Goal: Task Accomplishment & Management: Manage account settings

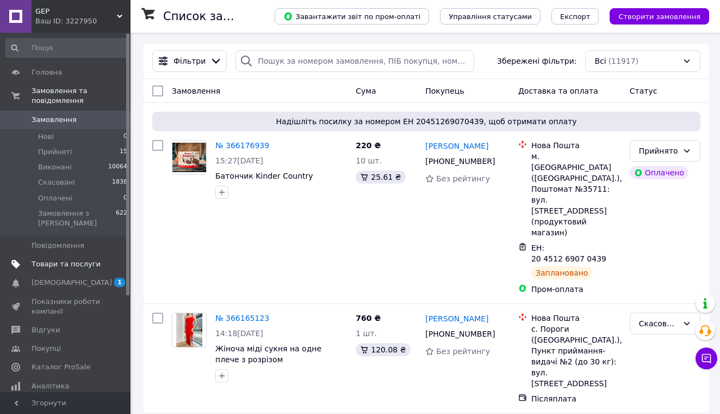
click at [48, 260] on span "Товари та послуги" at bounding box center [66, 264] width 69 height 10
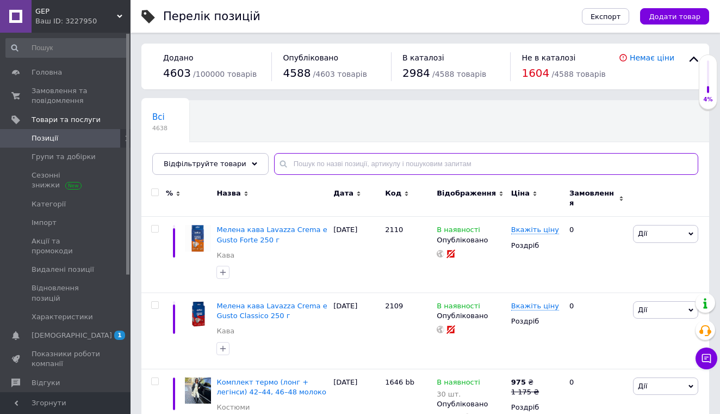
click at [328, 161] on input "text" at bounding box center [486, 164] width 424 height 22
paste input "Confetteria"
type input "Confetteria"
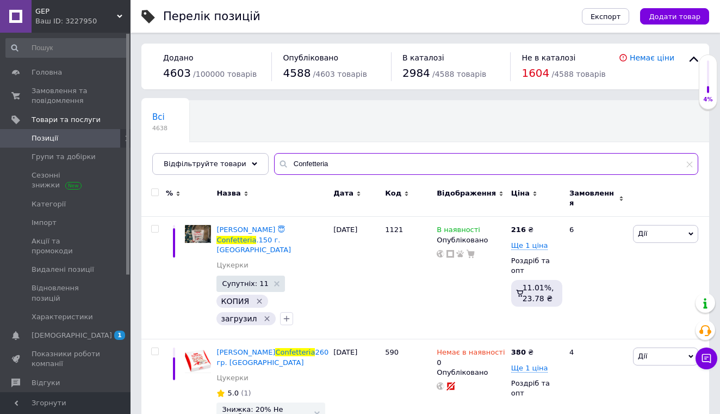
click at [361, 159] on input "Confetteria" at bounding box center [486, 164] width 424 height 22
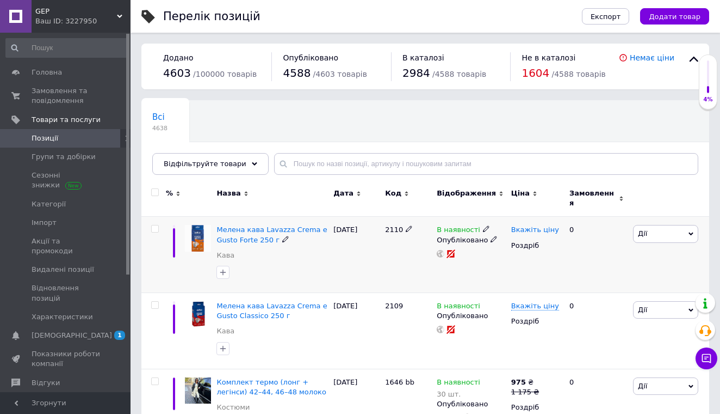
click at [539, 225] on span "Вкажіть ціну" at bounding box center [535, 229] width 48 height 9
type input "255"
click at [535, 301] on span "Вкажіть ціну" at bounding box center [535, 305] width 48 height 9
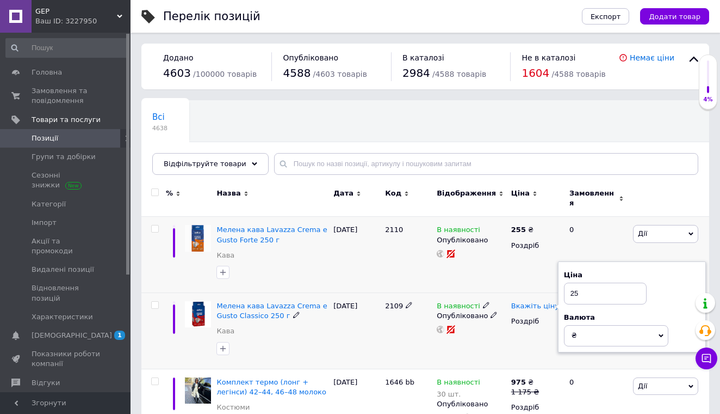
type input "255"
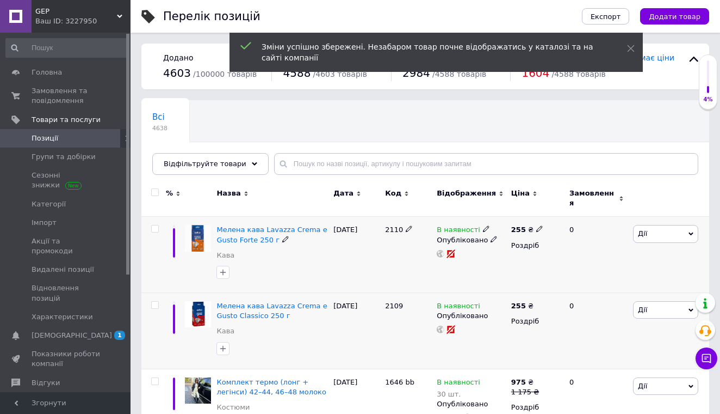
click at [540, 225] on icon at bounding box center [539, 228] width 7 height 7
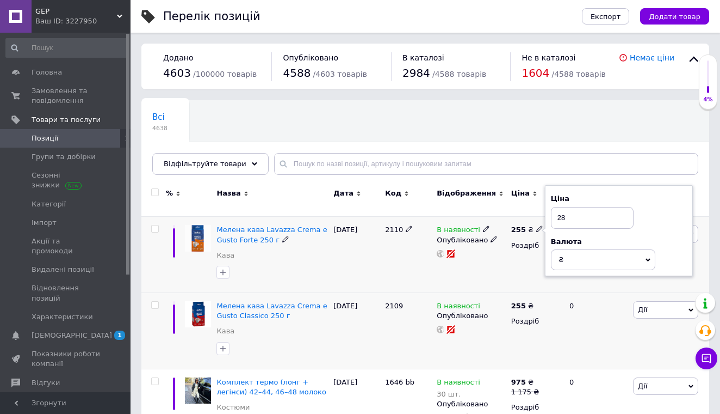
type input "289"
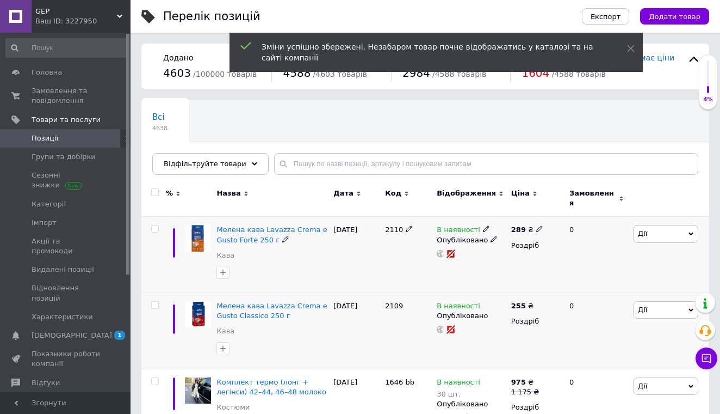
click at [484, 225] on icon at bounding box center [486, 228] width 7 height 7
click at [623, 246] on div "Залишки 30" at bounding box center [564, 251] width 136 height 34
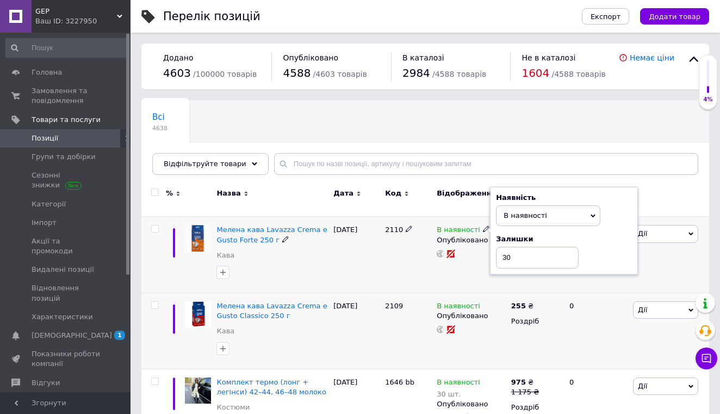
click at [558, 278] on div "289 ₴ Роздріб" at bounding box center [536, 255] width 54 height 76
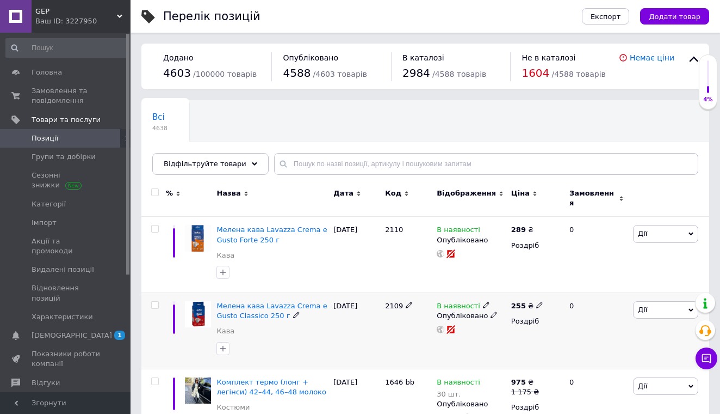
click at [483, 301] on icon at bounding box center [486, 304] width 7 height 7
click at [608, 297] on div "Наявність В наявності Немає в наявності Під замовлення Залишки 30" at bounding box center [564, 306] width 136 height 76
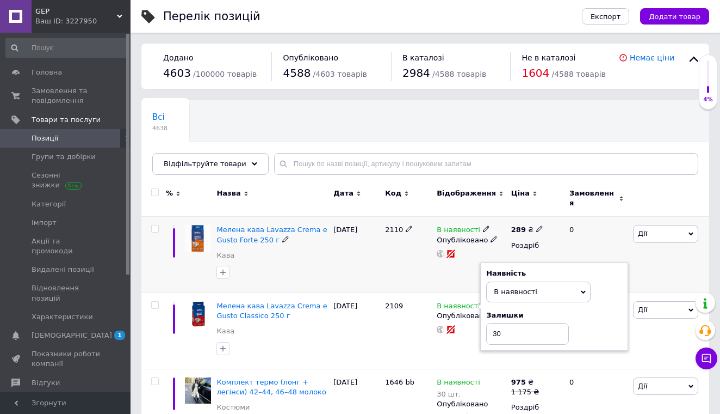
click at [656, 263] on div "[PERSON_NAME] Підняти на початок групи Копіювати Знижка Подарунок Супутні Прихо…" at bounding box center [670, 255] width 79 height 76
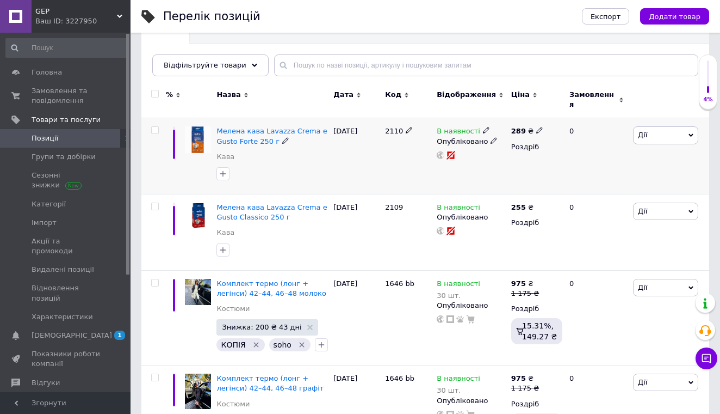
scroll to position [113, 0]
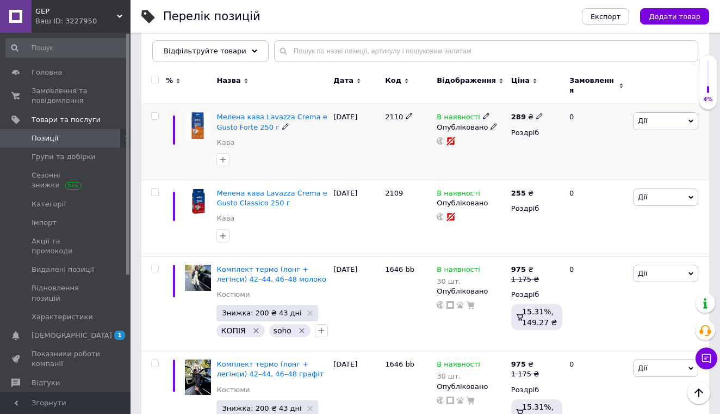
click at [483, 113] on icon at bounding box center [486, 116] width 7 height 7
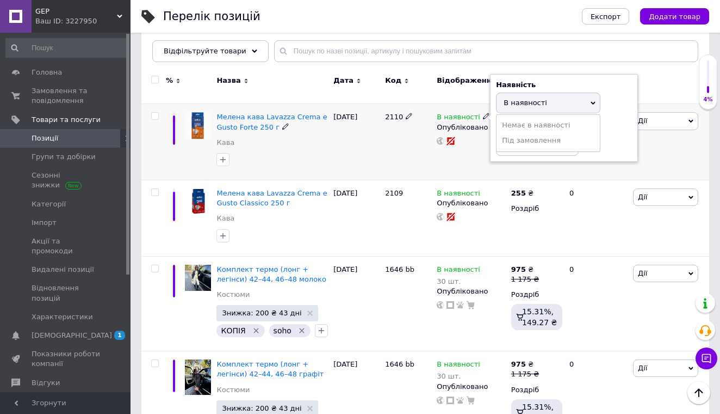
click at [625, 128] on div "Залишки 30" at bounding box center [564, 138] width 136 height 34
click at [545, 134] on input "30" at bounding box center [537, 145] width 83 height 22
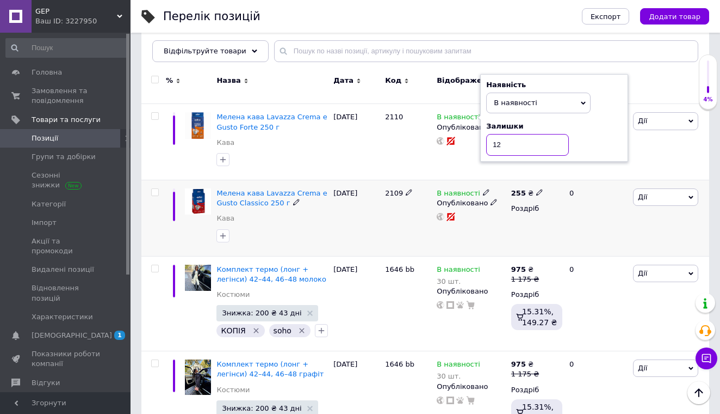
type input "12"
click at [573, 195] on div "0" at bounding box center [596, 218] width 67 height 76
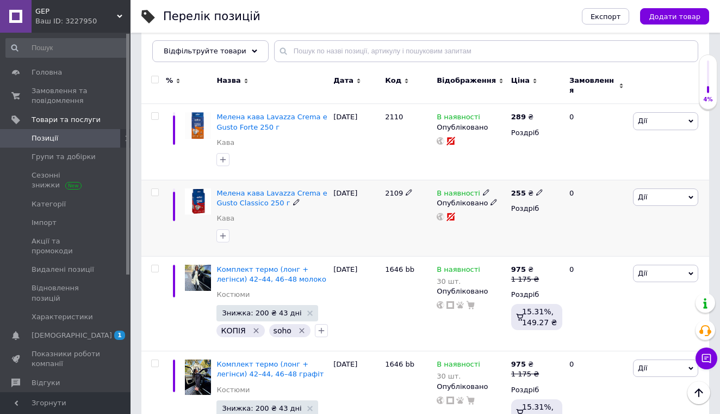
click at [484, 189] on icon at bounding box center [486, 192] width 7 height 7
click at [609, 198] on div "Залишки" at bounding box center [564, 203] width 136 height 10
click at [528, 218] on input "30" at bounding box center [537, 221] width 83 height 22
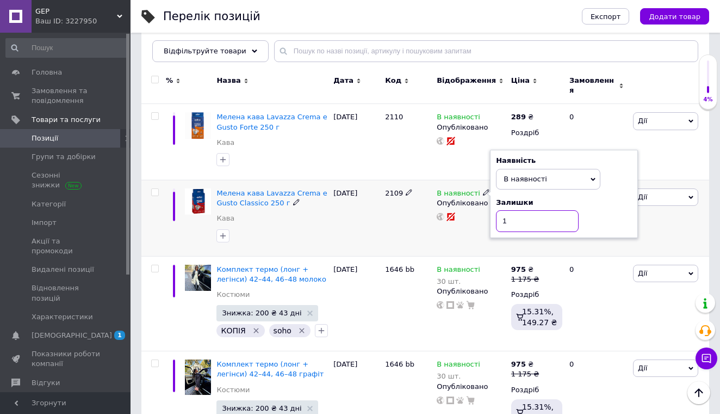
type input "12"
click at [78, 102] on span "Замовлення та повідомлення" at bounding box center [66, 96] width 69 height 20
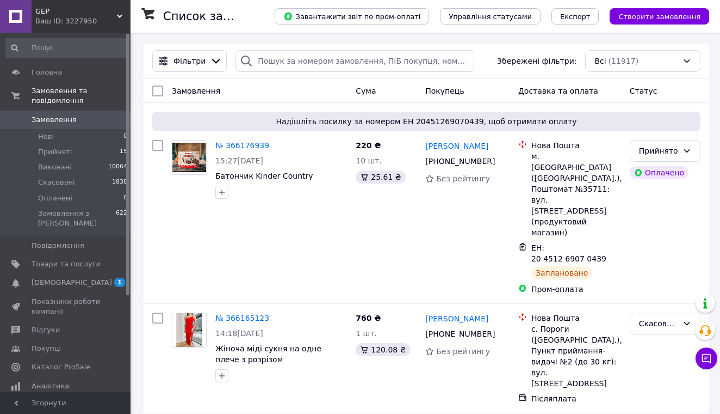
click at [54, 119] on span "Замовлення" at bounding box center [54, 120] width 45 height 10
click at [48, 152] on span "Прийняті" at bounding box center [55, 152] width 34 height 10
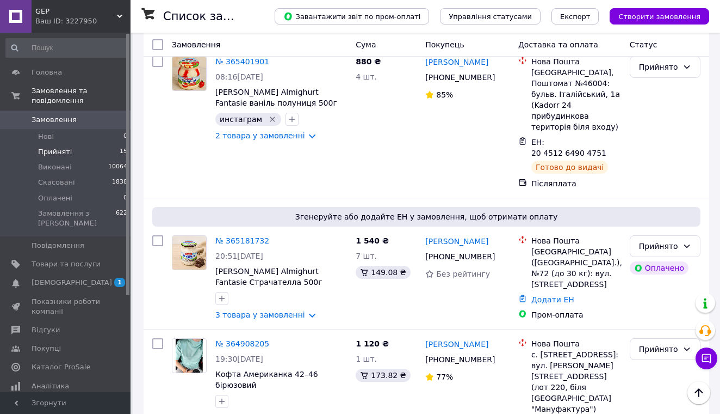
scroll to position [1757, 0]
